Goal: Task Accomplishment & Management: Use online tool/utility

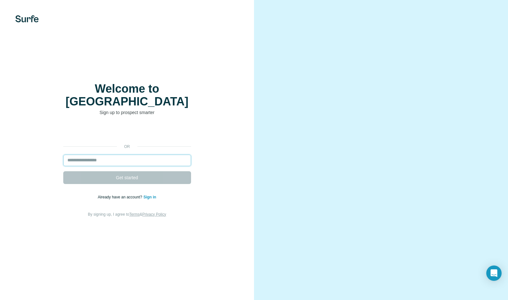
click at [144, 155] on input "email" at bounding box center [127, 161] width 128 height 12
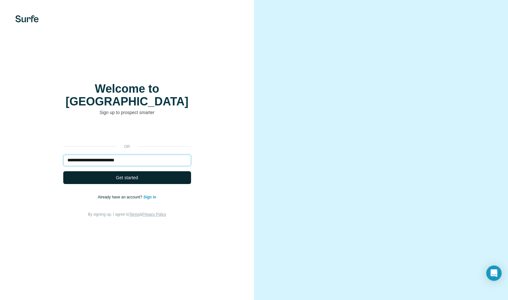
type input "**********"
click at [138, 175] on span "Get started" at bounding box center [127, 178] width 22 height 6
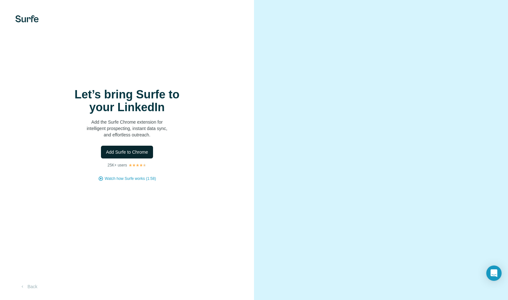
click at [135, 150] on span "Add Surfe to Chrome" at bounding box center [127, 152] width 42 height 6
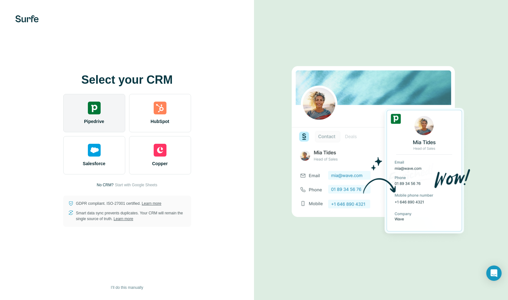
click at [96, 109] on img at bounding box center [94, 108] width 13 height 13
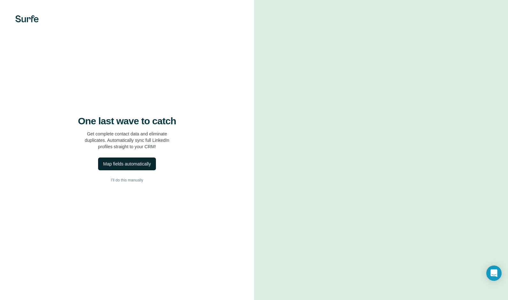
click at [126, 163] on div "Map fields automatically" at bounding box center [127, 164] width 48 height 6
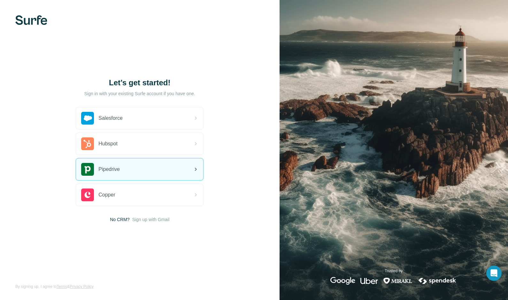
click at [146, 165] on div "Pipedrive" at bounding box center [139, 170] width 127 height 22
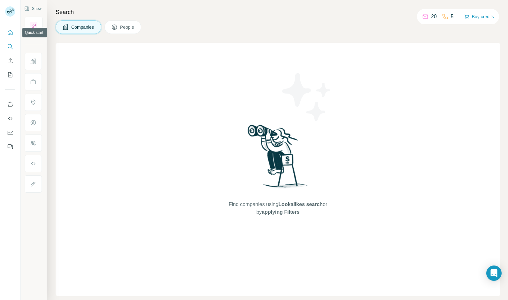
click at [9, 31] on icon "Quick start" at bounding box center [10, 32] width 6 height 6
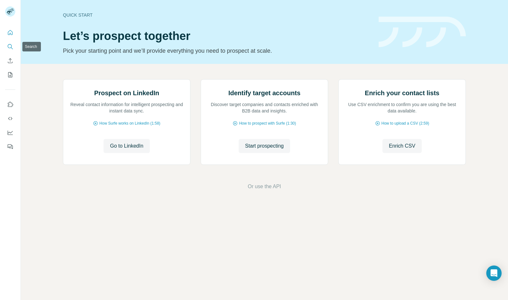
click at [11, 45] on icon "Search" at bounding box center [10, 46] width 4 height 4
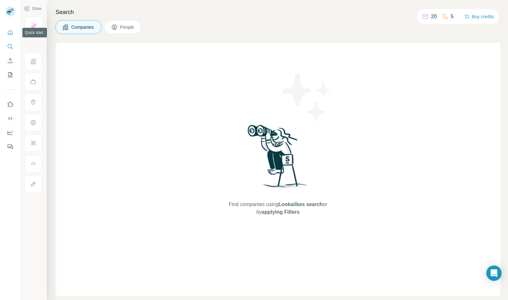
click at [11, 31] on icon "Quick start" at bounding box center [10, 32] width 6 height 6
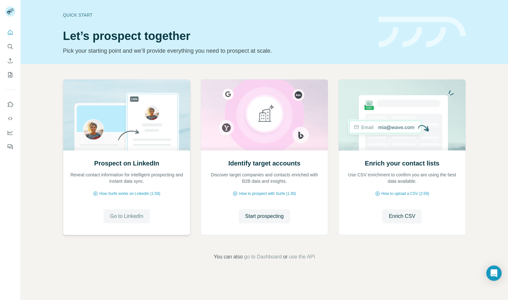
click at [130, 216] on span "Go to LinkedIn" at bounding box center [126, 217] width 33 height 8
click at [146, 144] on img at bounding box center [127, 115] width 128 height 71
click at [130, 215] on span "Go to LinkedIn" at bounding box center [126, 217] width 33 height 8
click at [127, 215] on span "Go to LinkedIn" at bounding box center [126, 217] width 33 height 8
click at [272, 218] on span "Start prospecting" at bounding box center [264, 217] width 39 height 8
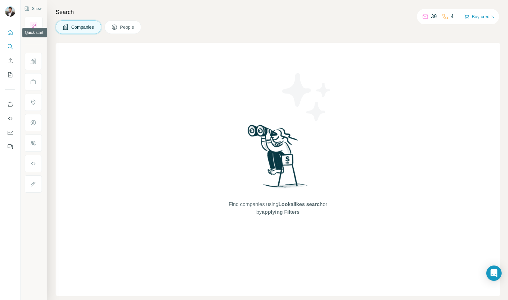
click at [9, 34] on icon "Quick start" at bounding box center [10, 32] width 6 height 6
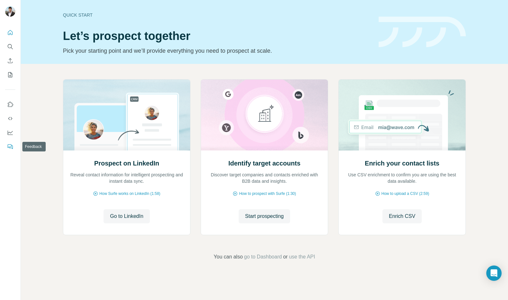
click at [9, 145] on icon "Feedback" at bounding box center [10, 147] width 6 height 6
click at [13, 33] on icon "Quick start" at bounding box center [10, 32] width 6 height 6
click at [8, 43] on icon "Search" at bounding box center [10, 46] width 6 height 6
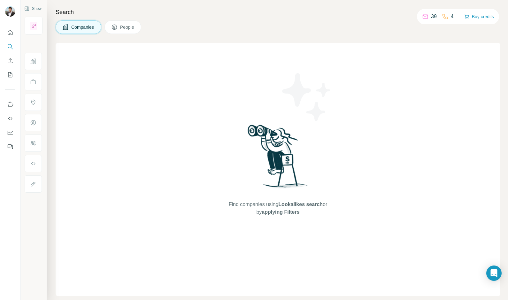
click at [128, 27] on span "People" at bounding box center [127, 27] width 15 height 6
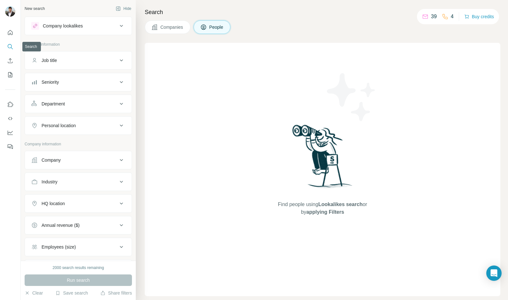
click at [13, 46] on icon "Search" at bounding box center [10, 46] width 6 height 6
click at [7, 61] on icon "Enrich CSV" at bounding box center [10, 61] width 6 height 6
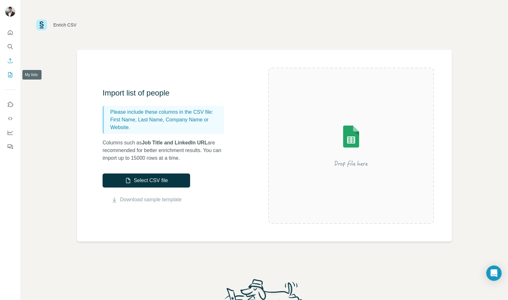
click at [9, 71] on button "My lists" at bounding box center [10, 75] width 10 height 12
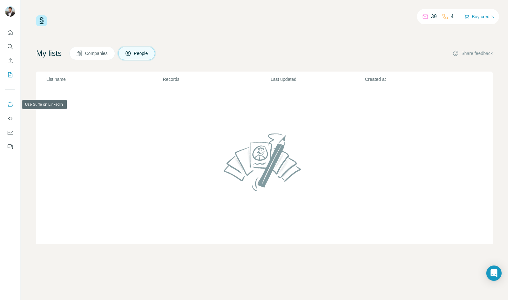
click at [8, 105] on icon "Use Surfe on LinkedIn" at bounding box center [10, 104] width 6 height 6
click at [101, 53] on span "Companies" at bounding box center [96, 53] width 23 height 6
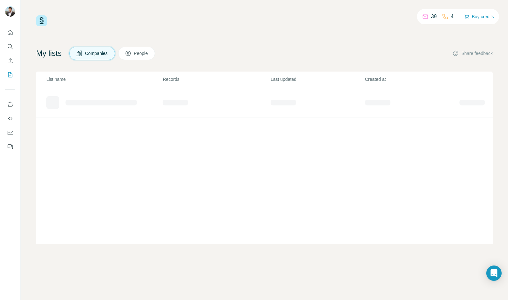
click at [140, 57] on button "People" at bounding box center [136, 53] width 37 height 13
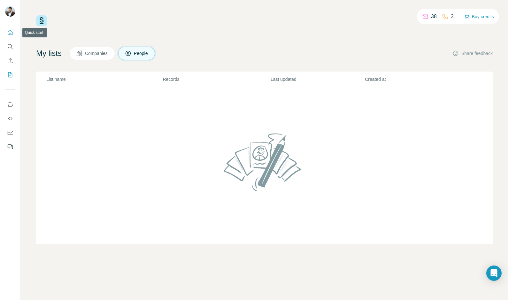
click at [10, 32] on icon "Quick start" at bounding box center [10, 32] width 6 height 6
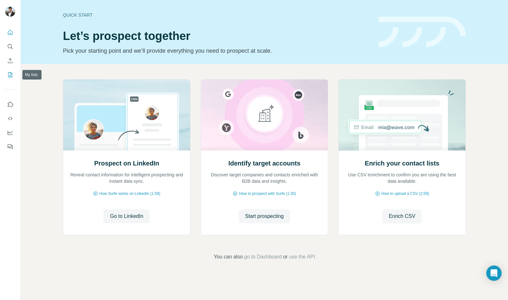
click at [12, 75] on icon "My lists" at bounding box center [10, 75] width 6 height 6
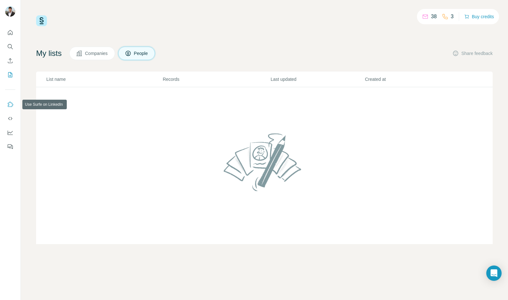
click at [7, 105] on icon "Use Surfe on LinkedIn" at bounding box center [10, 104] width 6 height 6
click at [12, 133] on icon "Dashboard" at bounding box center [10, 133] width 6 height 6
click at [108, 59] on button "Companies" at bounding box center [92, 53] width 46 height 13
click at [101, 51] on span "Companies" at bounding box center [96, 53] width 23 height 6
click at [219, 117] on td at bounding box center [264, 165] width 457 height 157
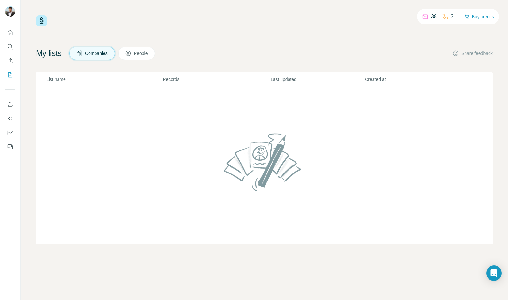
click at [250, 150] on img at bounding box center [264, 162] width 87 height 68
click at [12, 34] on icon "Quick start" at bounding box center [10, 32] width 6 height 6
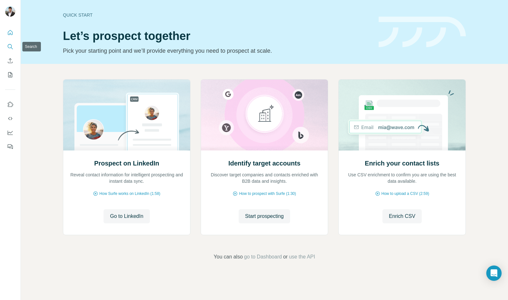
click at [8, 50] on button "Search" at bounding box center [10, 47] width 10 height 12
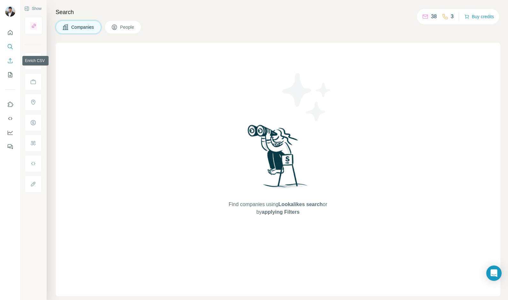
click at [9, 62] on icon "Enrich CSV" at bounding box center [10, 61] width 6 height 6
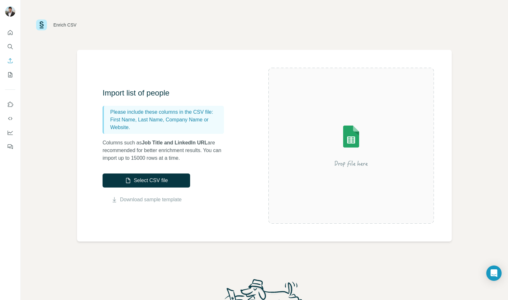
click at [353, 133] on img at bounding box center [351, 145] width 115 height 77
click at [158, 179] on button "Select CSV file" at bounding box center [147, 181] width 88 height 14
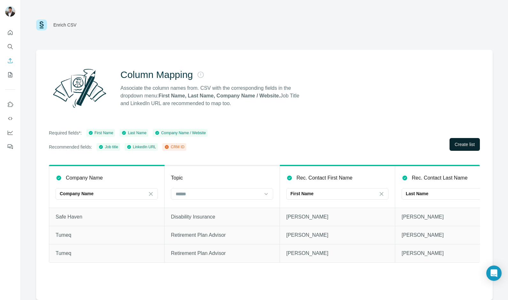
click at [458, 145] on span "Create list" at bounding box center [465, 144] width 20 height 6
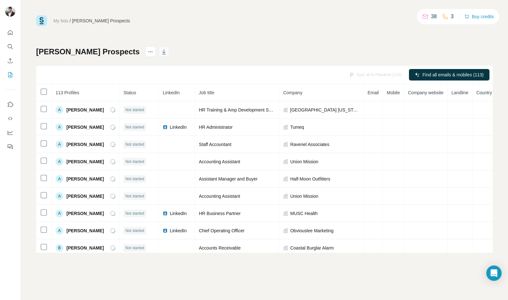
click at [162, 51] on icon "button" at bounding box center [164, 51] width 4 height 5
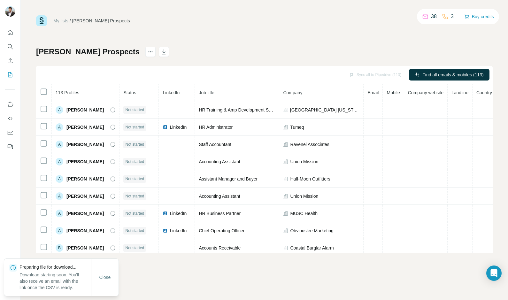
click at [179, 56] on div "Bryan Smith Prospects Sync all to Pipedrive (113) Find all emails & mobiles (11…" at bounding box center [264, 150] width 457 height 206
click at [147, 51] on icon "actions" at bounding box center [150, 52] width 6 height 6
click at [202, 44] on div "My lists / Bryan Smith Prospects 38 3 Buy credits Bryan Smith Prospects Sync al…" at bounding box center [264, 134] width 457 height 238
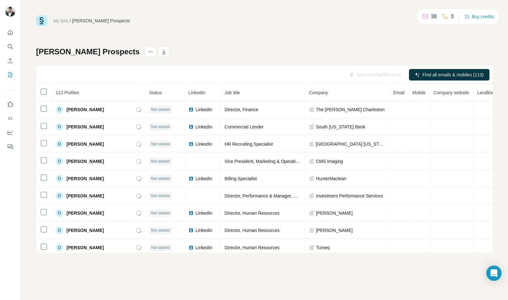
scroll to position [321, 0]
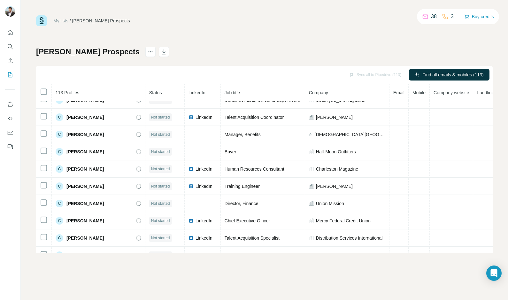
click at [359, 75] on div "Sync all to Pipedrive (113)" at bounding box center [375, 75] width 61 height 12
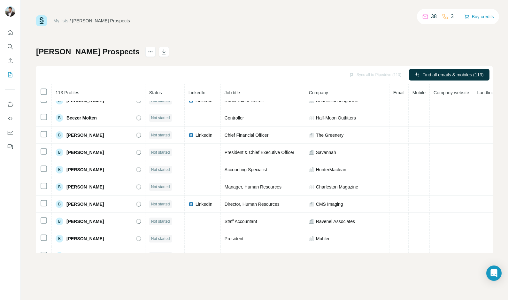
scroll to position [0, 0]
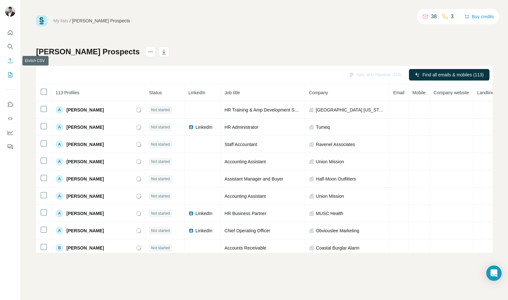
click at [8, 61] on icon "Enrich CSV" at bounding box center [10, 61] width 6 height 6
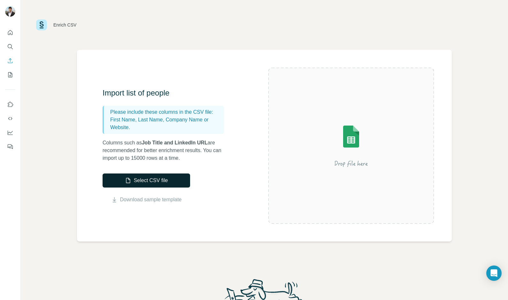
click at [136, 180] on button "Select CSV file" at bounding box center [147, 181] width 88 height 14
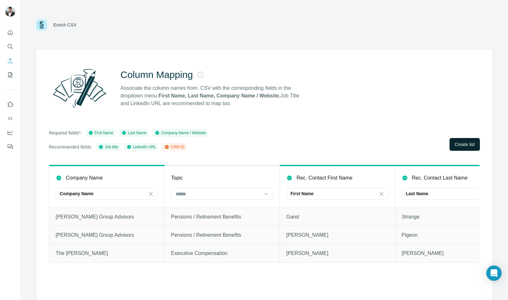
click at [463, 143] on span "Create list" at bounding box center [465, 144] width 20 height 6
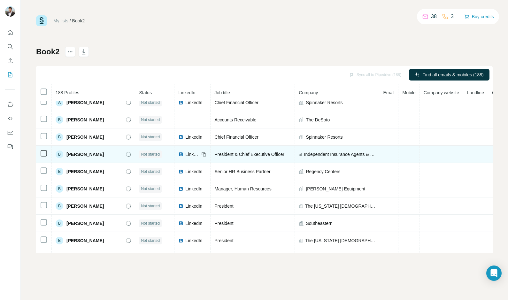
scroll to position [370, 0]
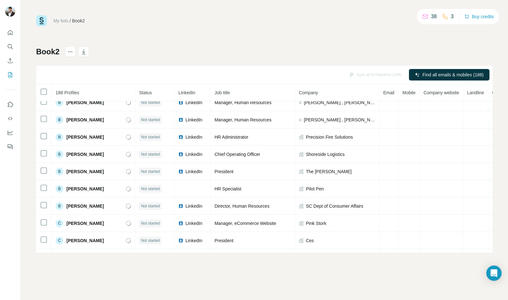
click at [65, 23] on link "My lists" at bounding box center [60, 20] width 15 height 5
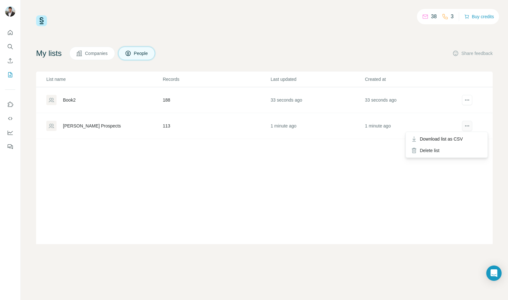
click at [467, 125] on icon "actions" at bounding box center [467, 126] width 6 height 6
click at [101, 54] on span "Companies" at bounding box center [96, 53] width 23 height 6
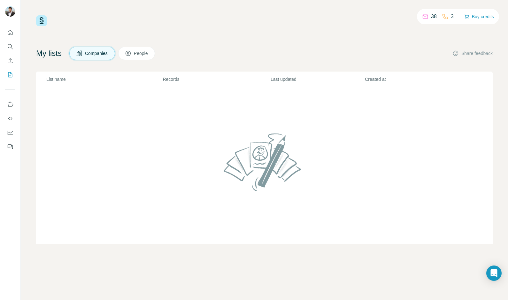
click at [131, 50] on icon at bounding box center [128, 53] width 6 height 6
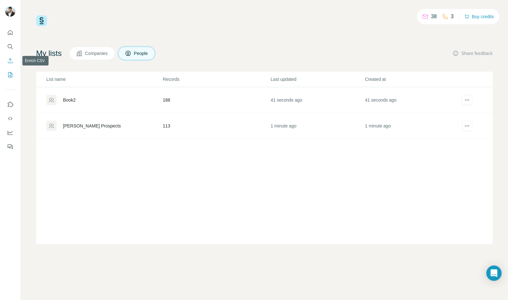
click at [11, 58] on icon "Enrich CSV" at bounding box center [10, 61] width 6 height 6
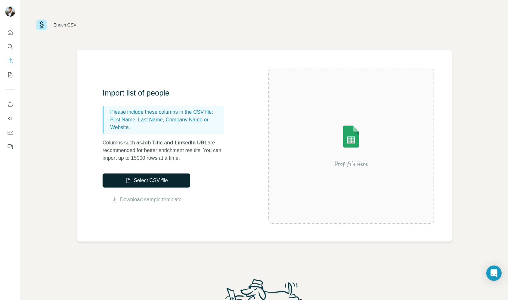
click at [153, 181] on button "Select CSV file" at bounding box center [147, 181] width 88 height 14
click at [12, 74] on icon "My lists" at bounding box center [10, 74] width 3 height 4
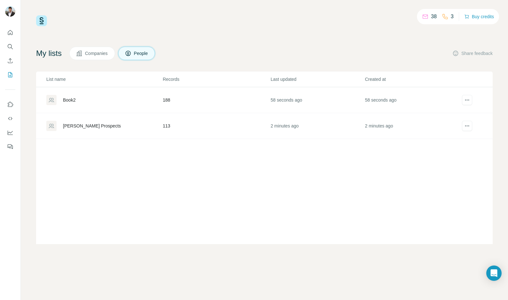
click at [71, 95] on div "Book2" at bounding box center [104, 100] width 116 height 10
click at [71, 101] on div "Book2" at bounding box center [69, 100] width 13 height 6
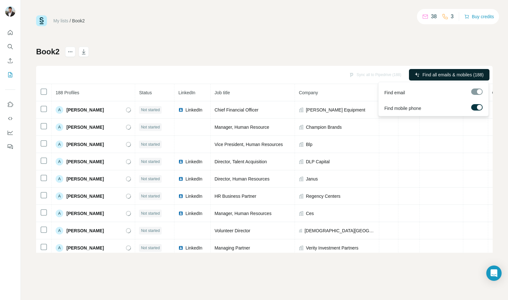
click at [428, 76] on span "Find all emails & mobiles (188)" at bounding box center [453, 75] width 61 height 6
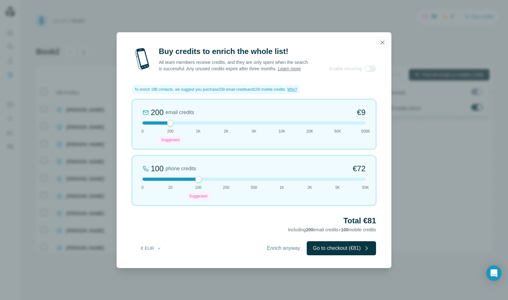
click at [383, 39] on icon "button" at bounding box center [383, 42] width 6 height 6
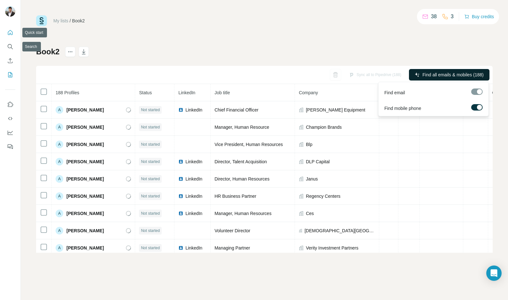
click at [6, 28] on button "Quick start" at bounding box center [10, 33] width 10 height 12
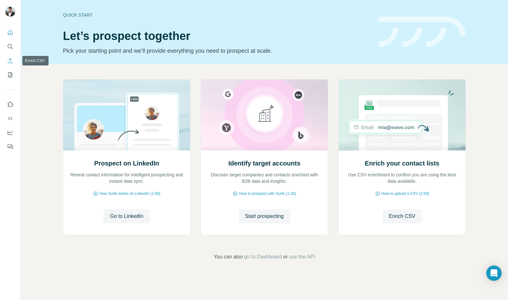
click at [10, 58] on icon "Enrich CSV" at bounding box center [10, 61] width 6 height 6
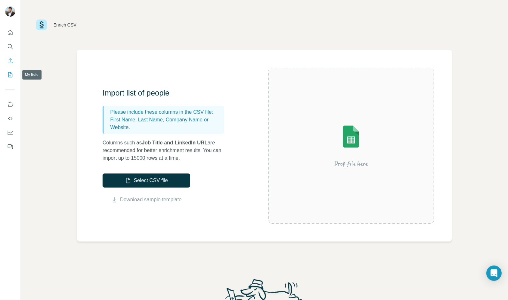
click at [7, 74] on icon "My lists" at bounding box center [10, 75] width 6 height 6
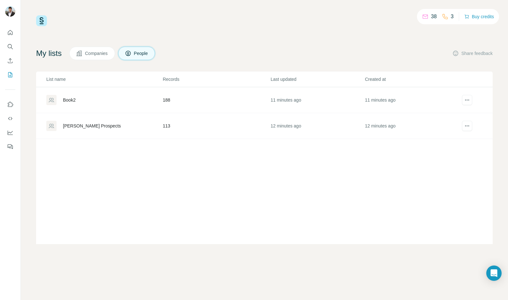
click at [195, 105] on td "188" at bounding box center [216, 100] width 108 height 26
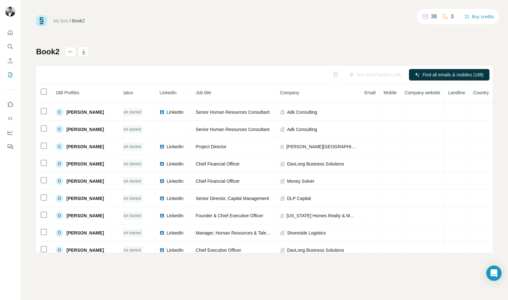
scroll to position [585, 0]
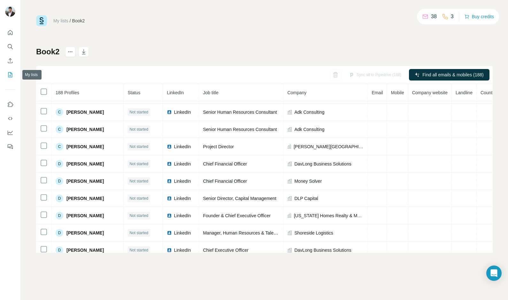
click at [9, 75] on icon "My lists" at bounding box center [10, 75] width 6 height 6
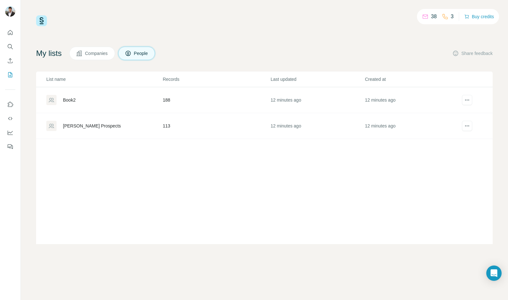
click at [68, 97] on div "Book2" at bounding box center [69, 100] width 13 height 6
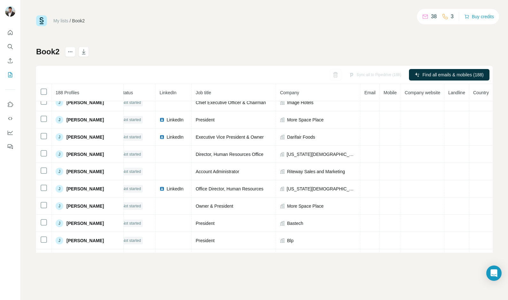
scroll to position [1233, 0]
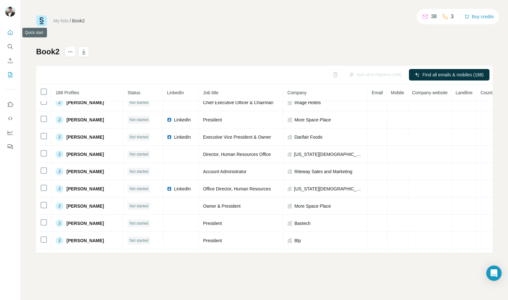
click at [8, 32] on icon "Quick start" at bounding box center [10, 32] width 6 height 6
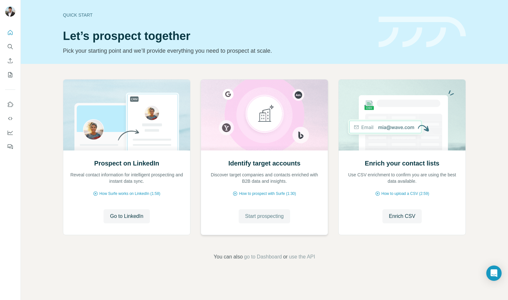
click at [266, 216] on span "Start prospecting" at bounding box center [264, 217] width 39 height 8
click at [126, 193] on span "How Surfe works on LinkedIn (1:58)" at bounding box center [129, 194] width 61 height 6
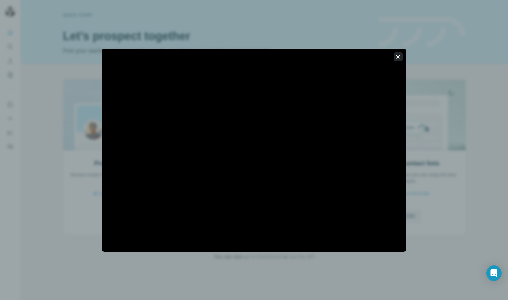
click at [400, 57] on icon "button" at bounding box center [398, 57] width 6 height 6
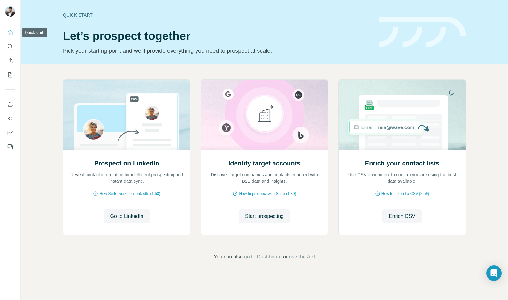
click at [11, 31] on icon "Quick start" at bounding box center [10, 32] width 5 height 5
click at [12, 34] on icon "Quick start" at bounding box center [10, 32] width 5 height 5
click at [9, 76] on icon "My lists" at bounding box center [10, 74] width 3 height 4
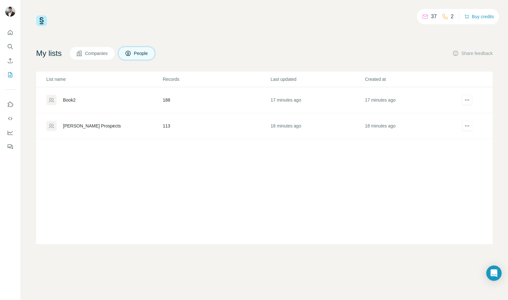
click at [140, 55] on span "People" at bounding box center [141, 53] width 15 height 6
click at [100, 48] on button "Companies" at bounding box center [92, 53] width 46 height 13
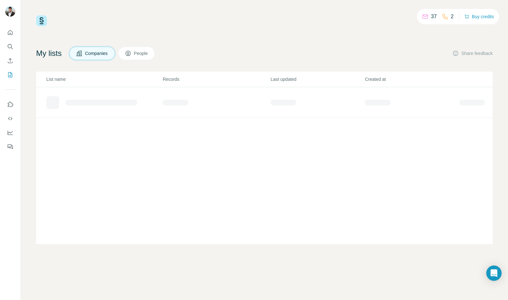
click at [99, 52] on span "Companies" at bounding box center [96, 53] width 23 height 6
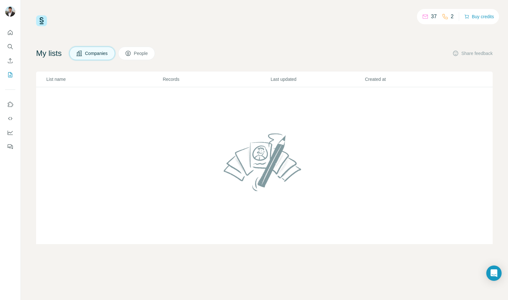
click at [134, 49] on button "People" at bounding box center [136, 53] width 37 height 13
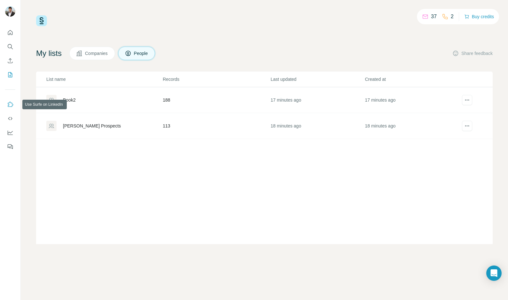
click at [10, 105] on icon "Use Surfe on LinkedIn" at bounding box center [10, 104] width 6 height 6
